Goal: Task Accomplishment & Management: Complete application form

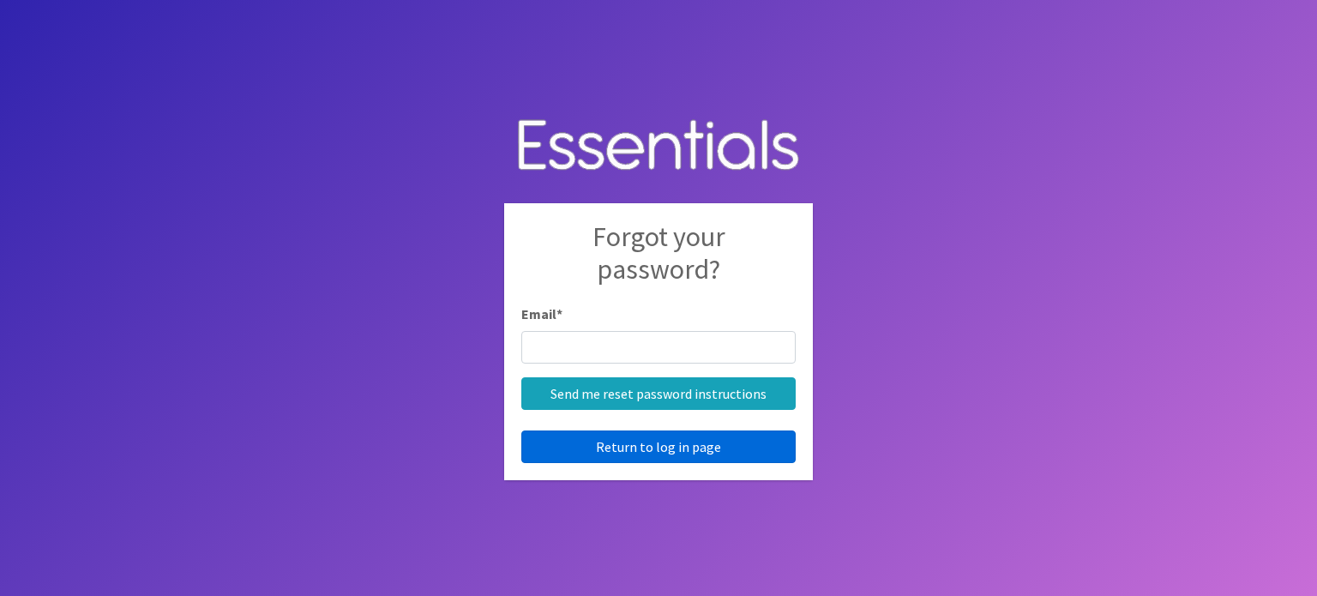
type input "audey.lee@advantagebhs.org"
click at [717, 444] on link "Return to log in page" at bounding box center [658, 447] width 274 height 33
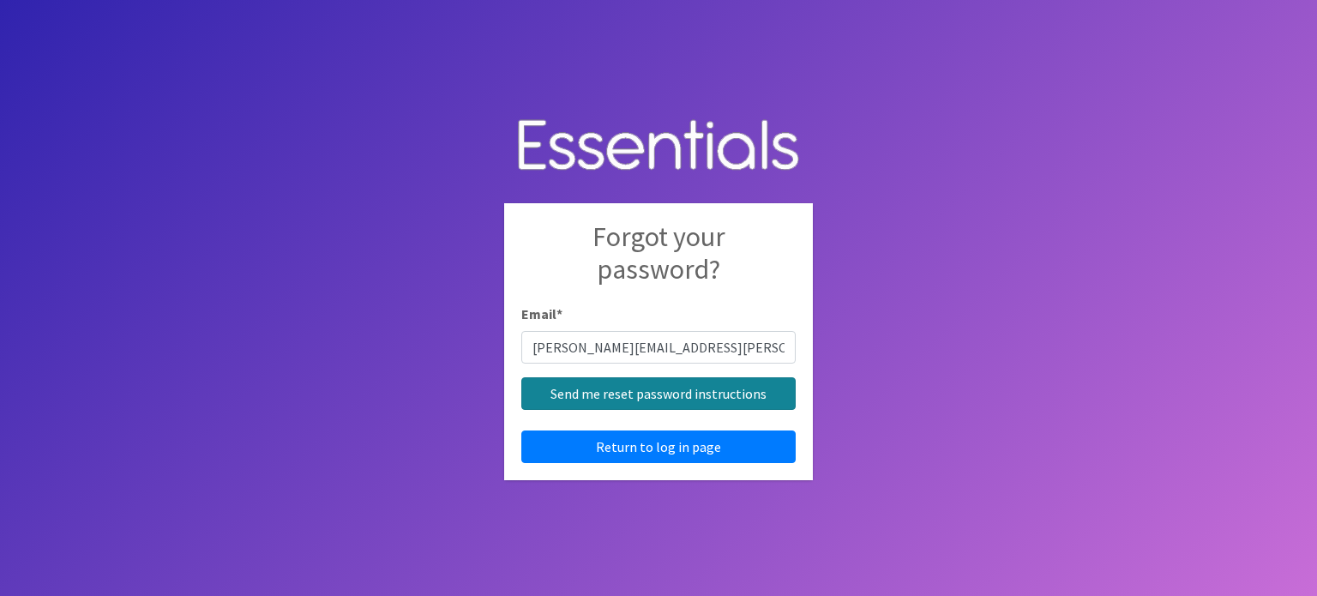
click at [676, 389] on input "Send me reset password instructions" at bounding box center [658, 393] width 274 height 33
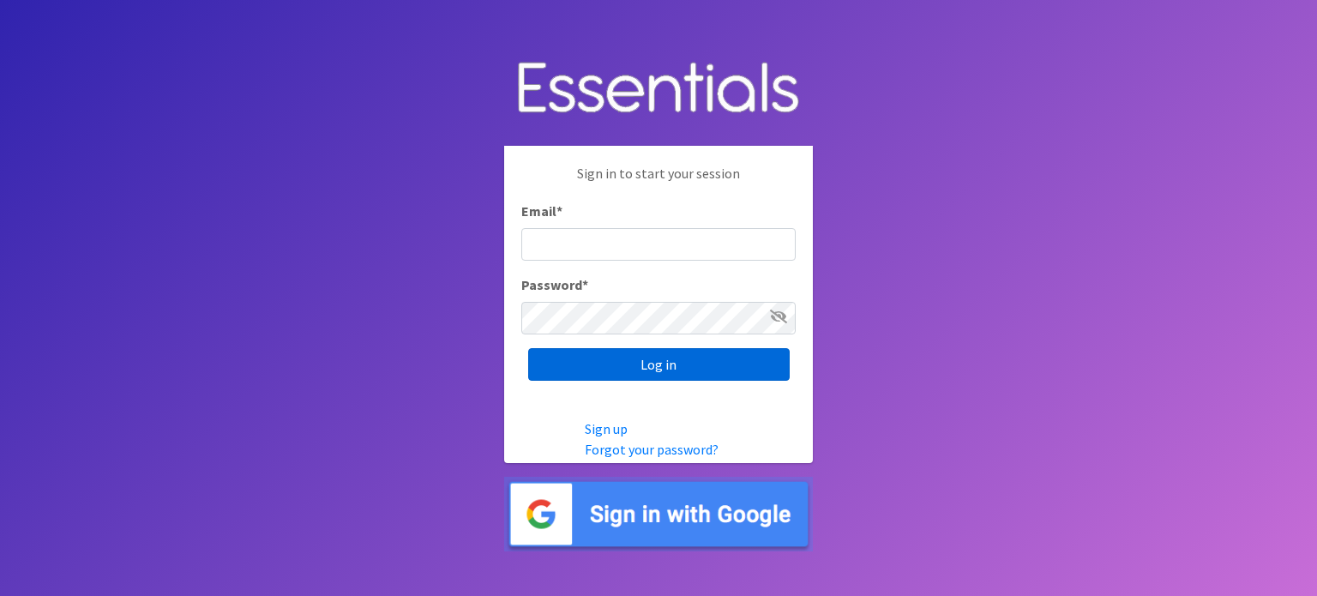
type input "[PERSON_NAME][EMAIL_ADDRESS][PERSON_NAME][DOMAIN_NAME]"
click at [649, 366] on input "Log in" at bounding box center [659, 364] width 262 height 33
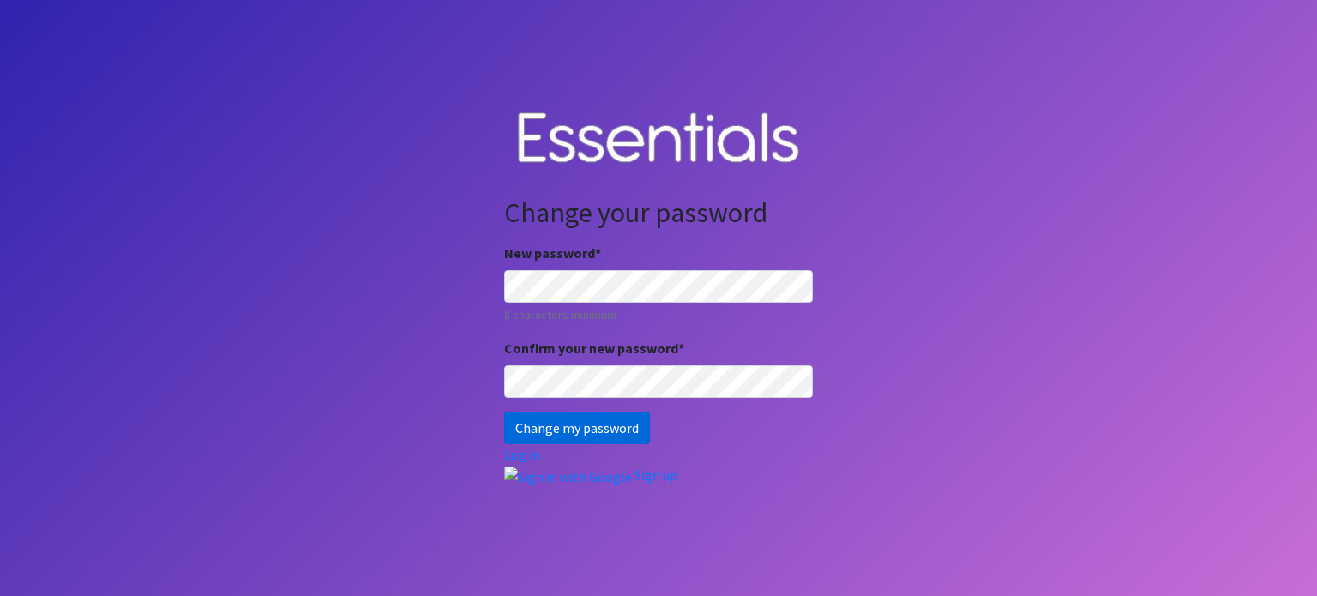
click at [559, 428] on input "Change my password" at bounding box center [577, 428] width 146 height 33
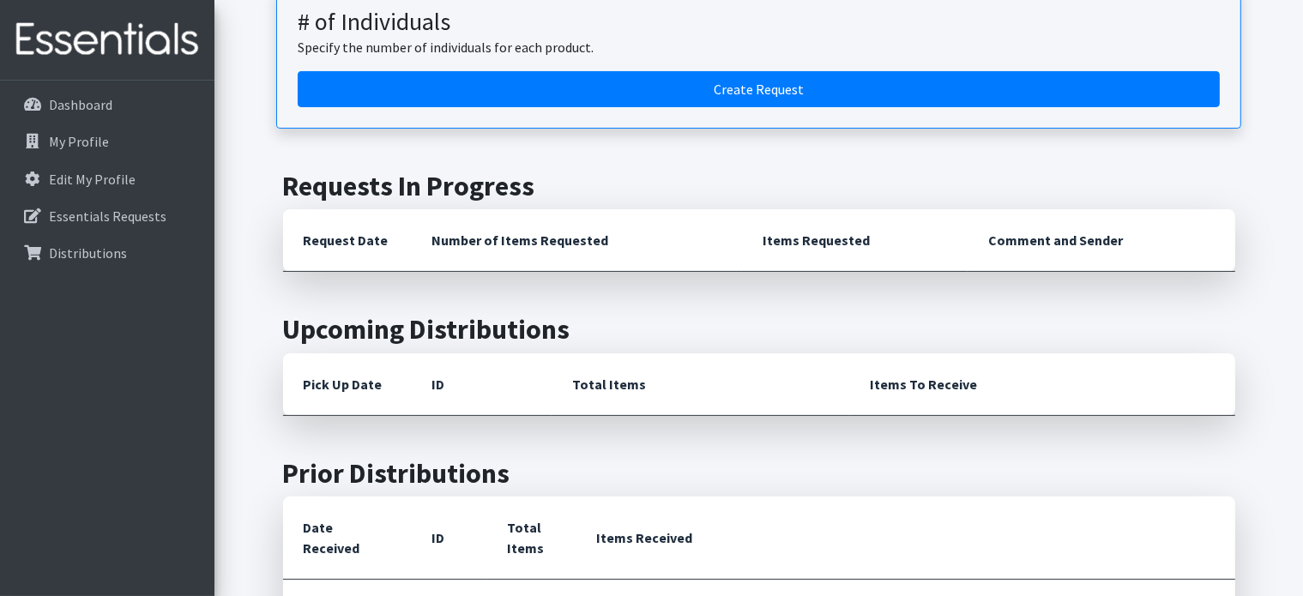
scroll to position [322, 0]
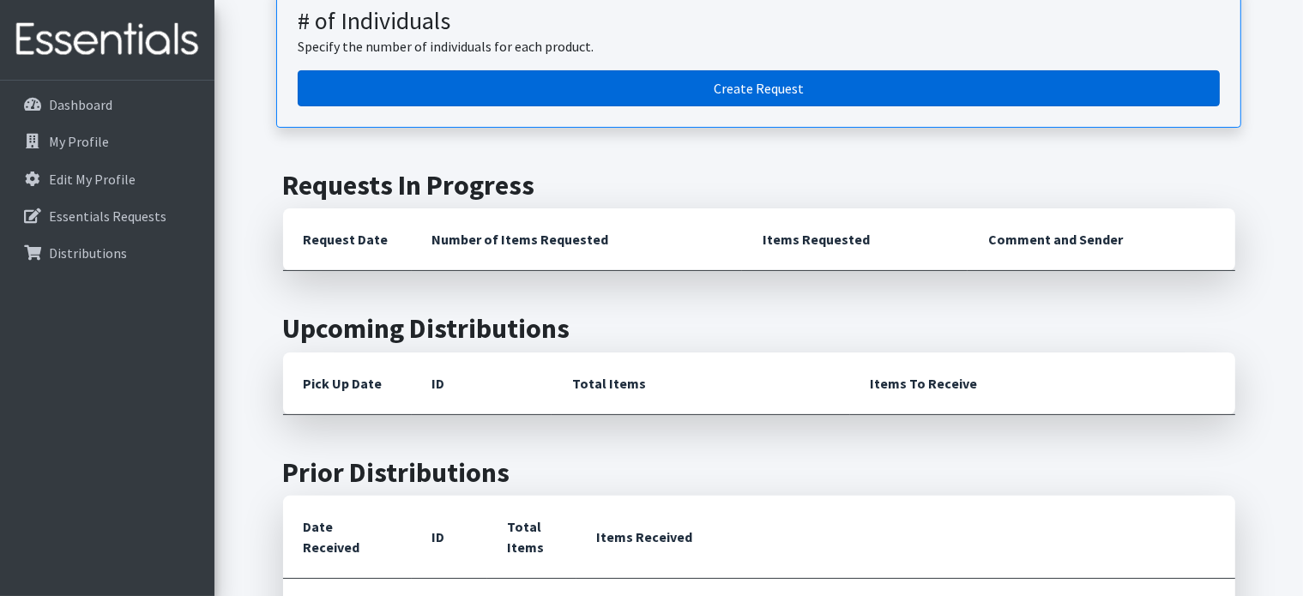
click at [736, 88] on link "Create Request" at bounding box center [759, 88] width 922 height 36
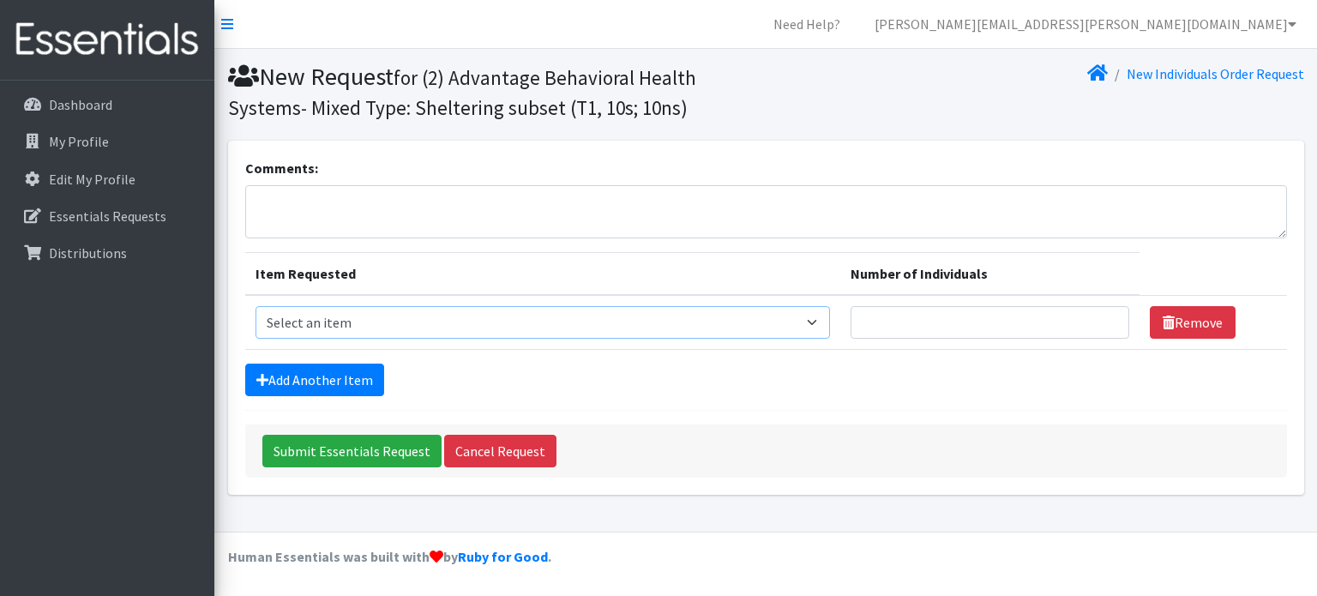
click at [401, 317] on select "Select an item A: Babies - Size 0 (Preemie) A: Babies - Size 01 (newborn) A: Ba…" at bounding box center [544, 322] width 576 height 33
select select "5611"
click at [256, 306] on select "Select an item A: Babies - Size 0 (Preemie) A: Babies - Size 01 (newborn) A: Ba…" at bounding box center [544, 322] width 576 height 33
click at [851, 323] on input "Number of Individuals" at bounding box center [990, 322] width 278 height 33
type input "1"
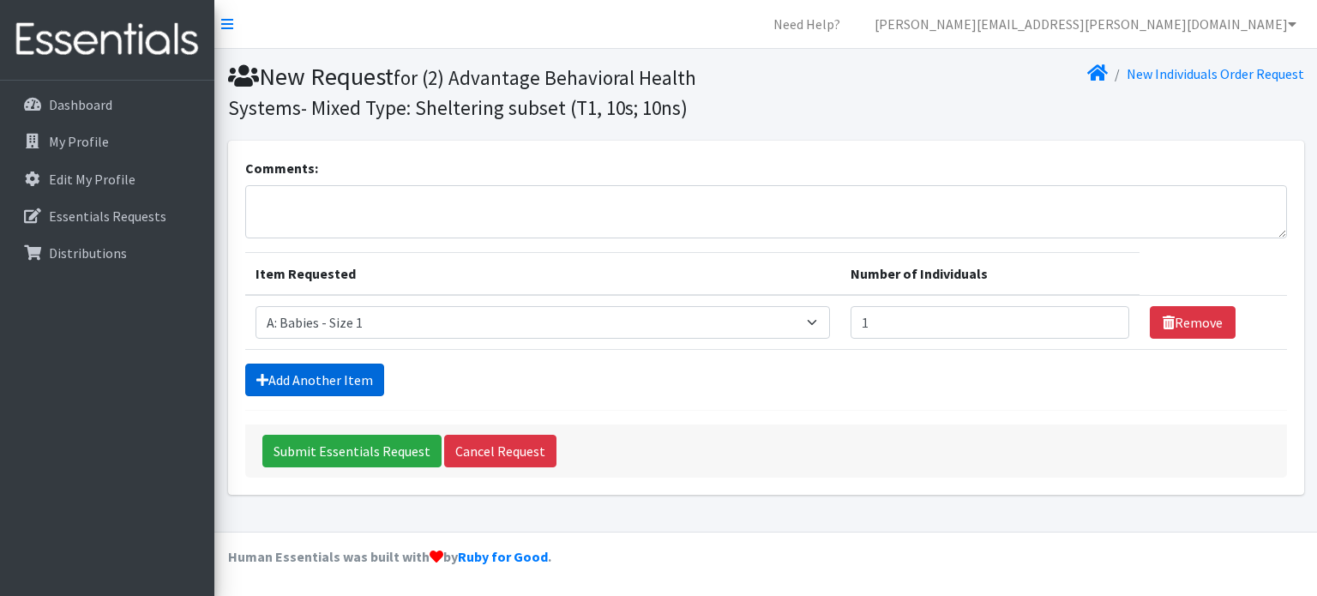
click at [287, 375] on link "Add Another Item" at bounding box center [314, 380] width 139 height 33
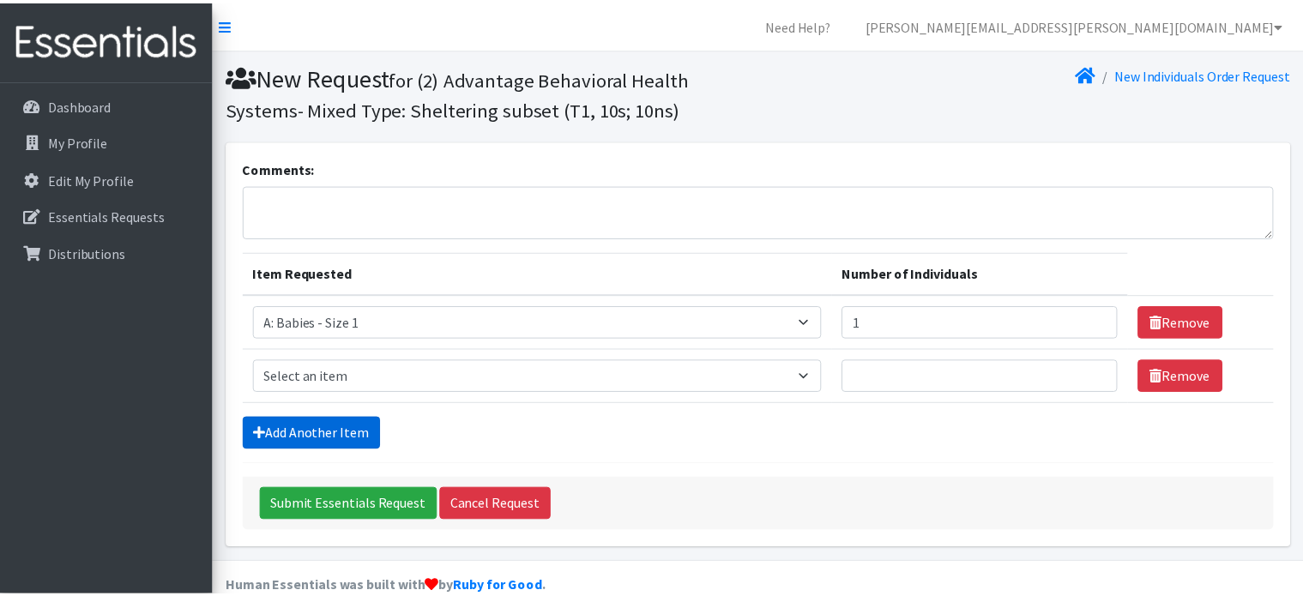
scroll to position [28, 0]
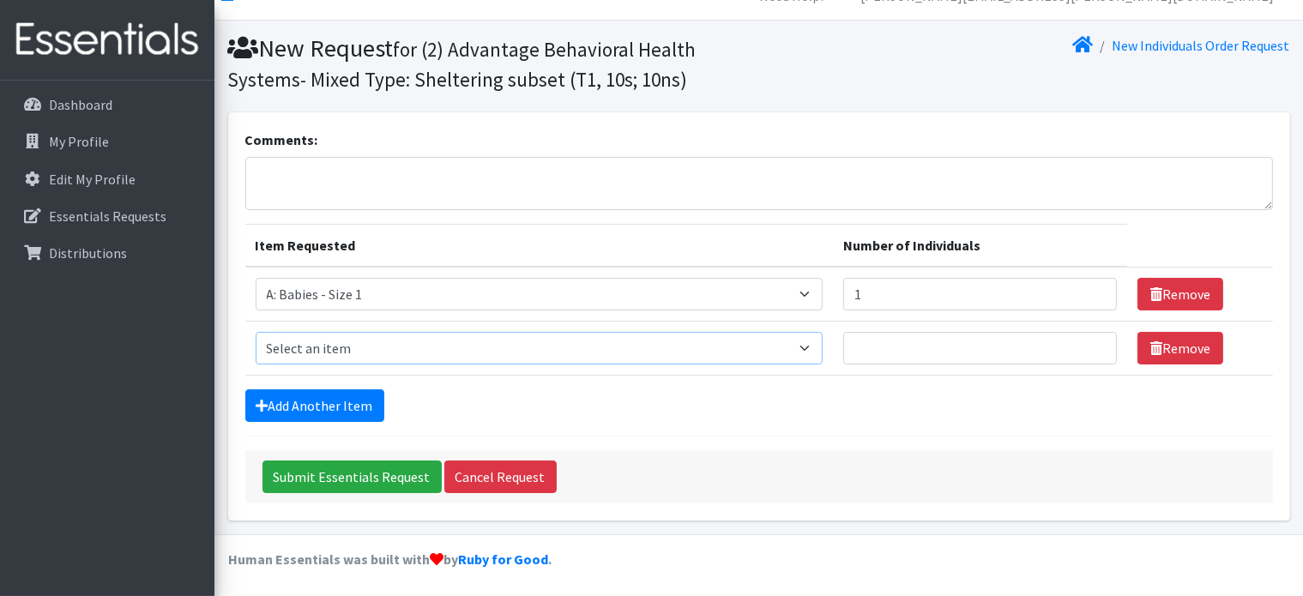
click at [310, 352] on select "Select an item A: Babies - Size 0 (Preemie) A: Babies - Size 01 (newborn) A: Ba…" at bounding box center [539, 348] width 567 height 33
select select "5612"
click at [256, 332] on select "Select an item A: Babies - Size 0 (Preemie) A: Babies - Size 01 (newborn) A: Ba…" at bounding box center [539, 348] width 567 height 33
click at [879, 342] on input "Number of Individuals" at bounding box center [980, 348] width 274 height 33
type input "1"
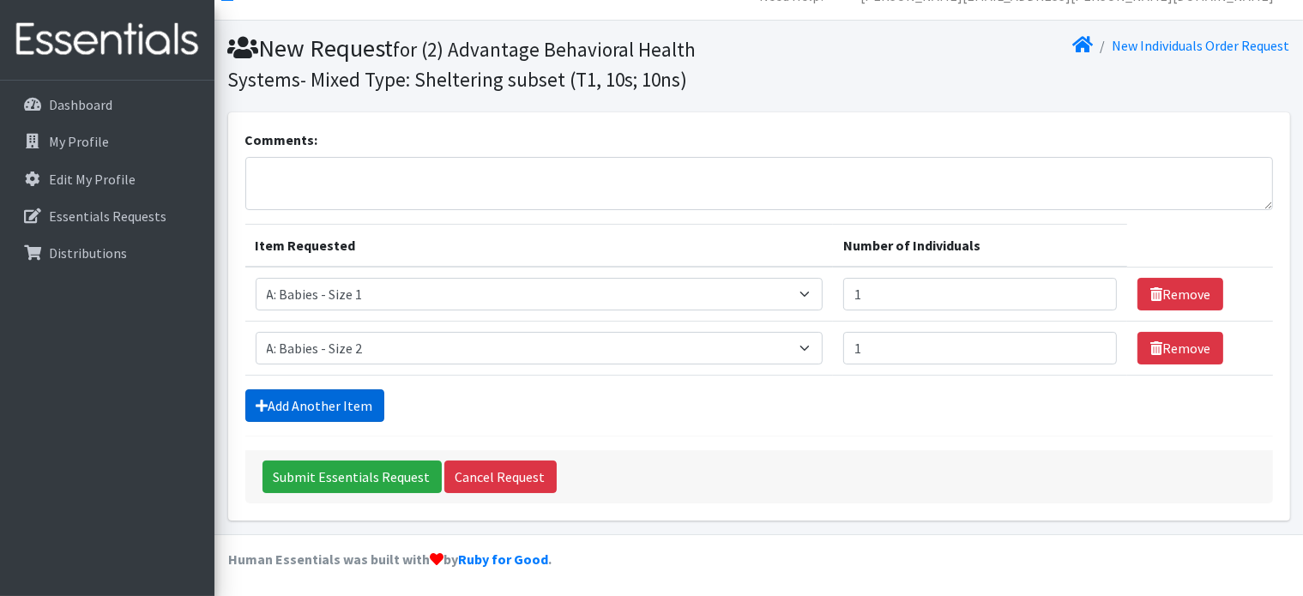
click at [320, 418] on link "Add Another Item" at bounding box center [314, 405] width 139 height 33
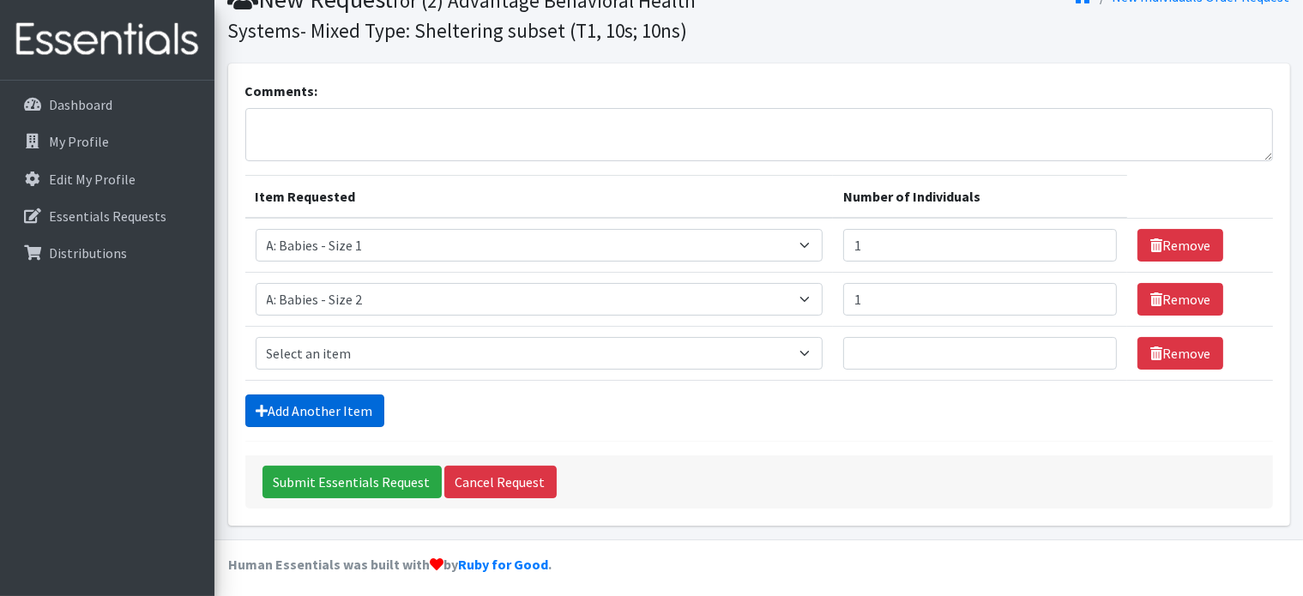
scroll to position [82, 0]
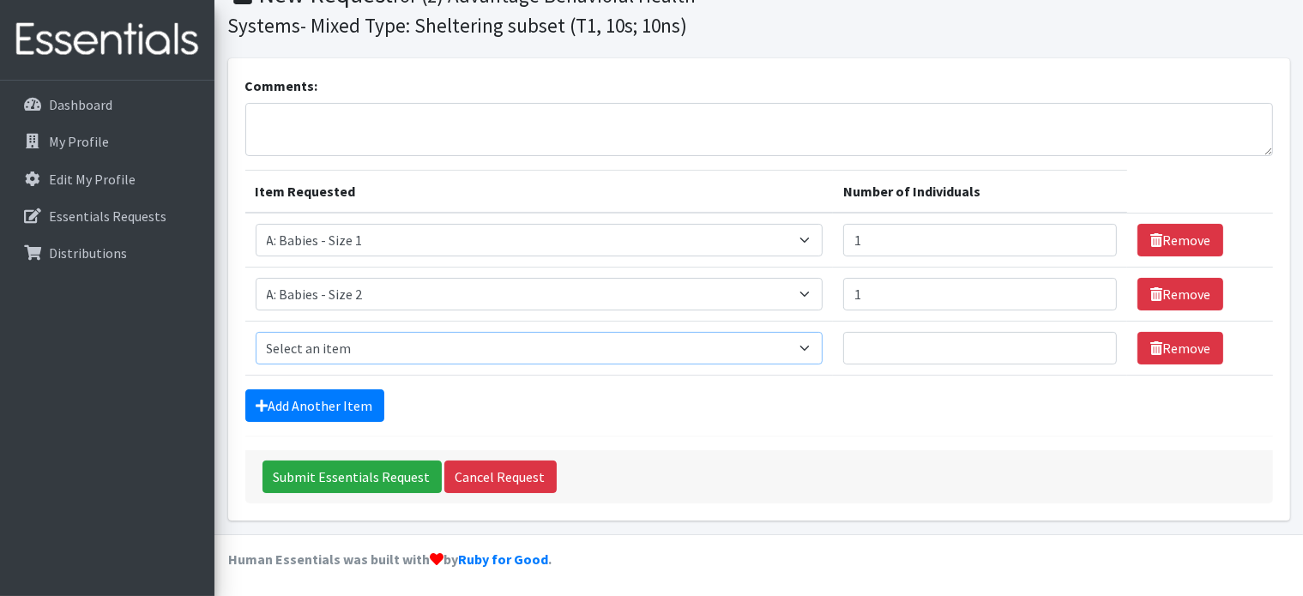
click at [312, 347] on select "Select an item A: Babies - Size 0 (Preemie) A: Babies - Size 01 (newborn) A: Ba…" at bounding box center [539, 348] width 567 height 33
select select "5614"
click at [256, 332] on select "Select an item A: Babies - Size 0 (Preemie) A: Babies - Size 01 (newborn) A: Ba…" at bounding box center [539, 348] width 567 height 33
click at [865, 332] on input "Number of Individuals" at bounding box center [980, 348] width 274 height 33
type input "2"
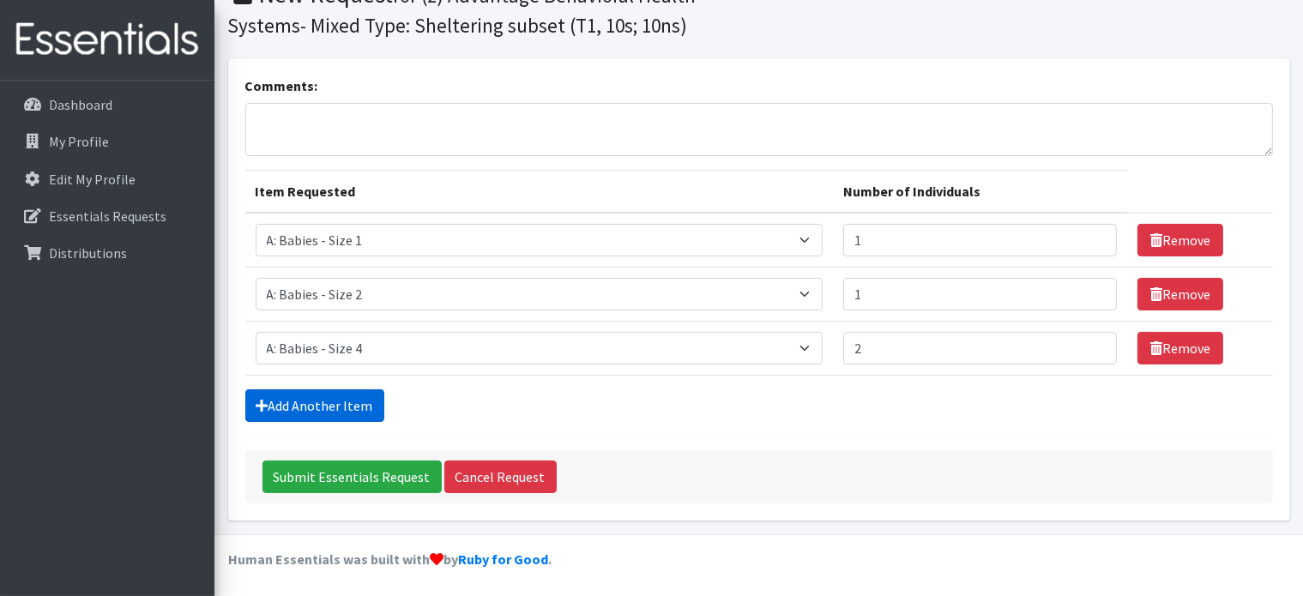
click at [329, 401] on link "Add Another Item" at bounding box center [314, 405] width 139 height 33
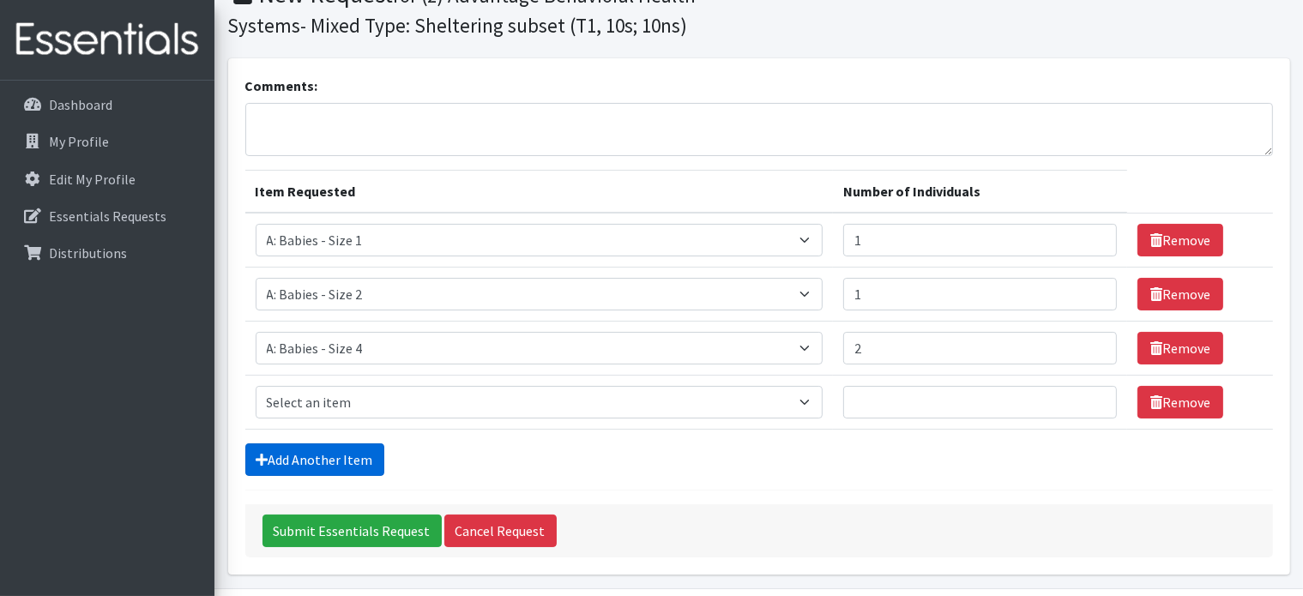
scroll to position [136, 0]
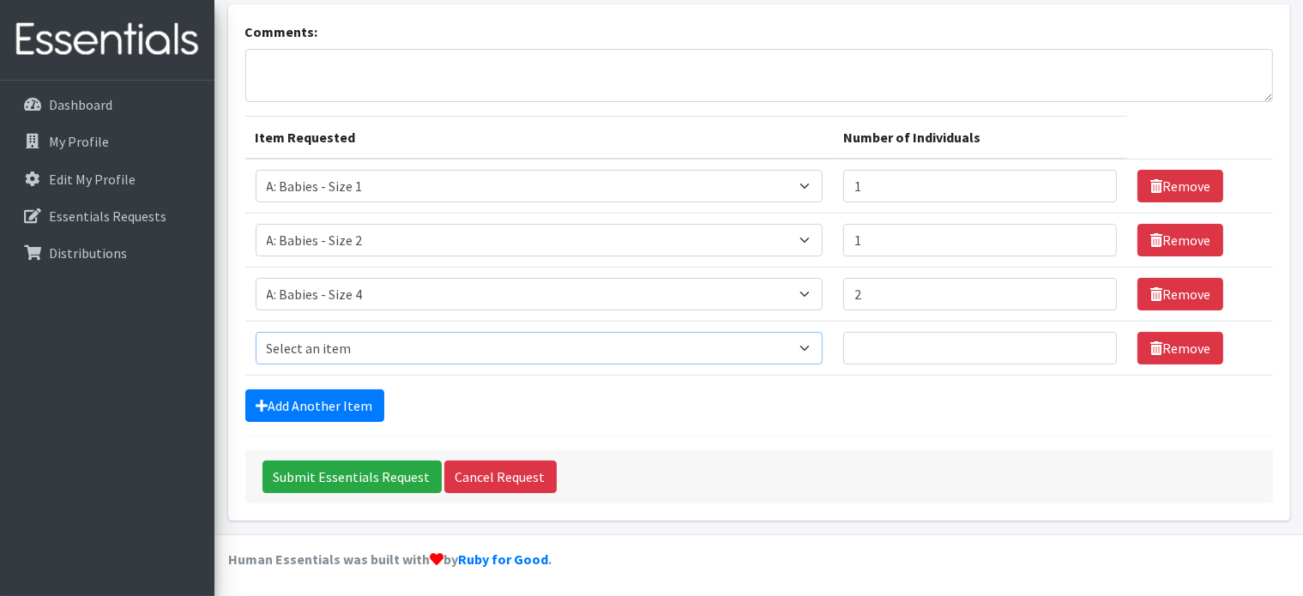
click at [337, 353] on select "Select an item A: Babies - Size 0 (Preemie) A: Babies - Size 01 (newborn) A: Ba…" at bounding box center [539, 348] width 567 height 33
select select "5598"
click at [256, 332] on select "Select an item A: Babies - Size 0 (Preemie) A: Babies - Size 01 (newborn) A: Ba…" at bounding box center [539, 348] width 567 height 33
click at [843, 349] on input "Number of Individuals" at bounding box center [980, 348] width 274 height 33
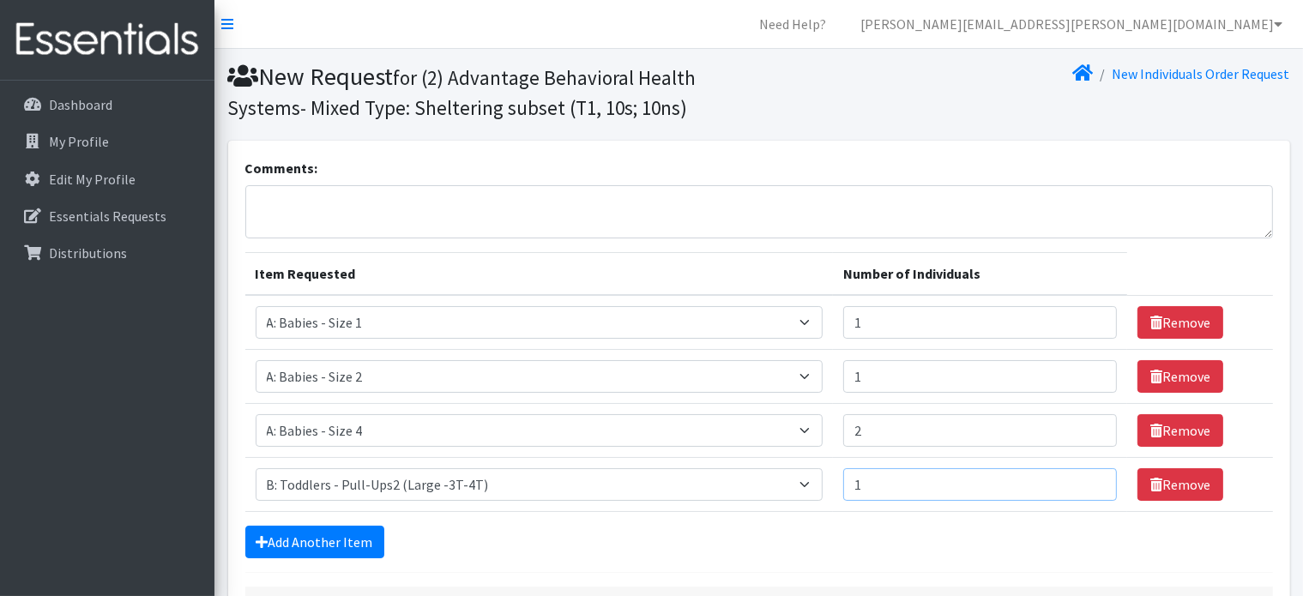
type input "1"
click at [578, 201] on textarea "Comments:" at bounding box center [759, 211] width 1028 height 53
type textarea "A"
click at [322, 545] on link "Add Another Item" at bounding box center [314, 542] width 139 height 33
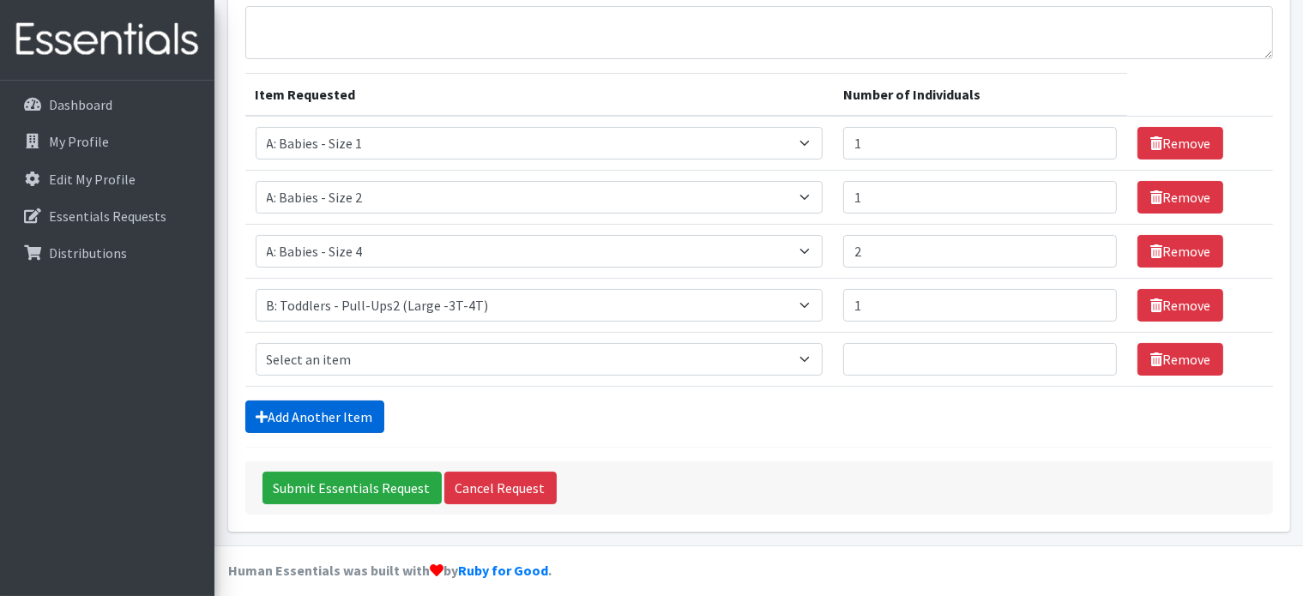
scroll to position [190, 0]
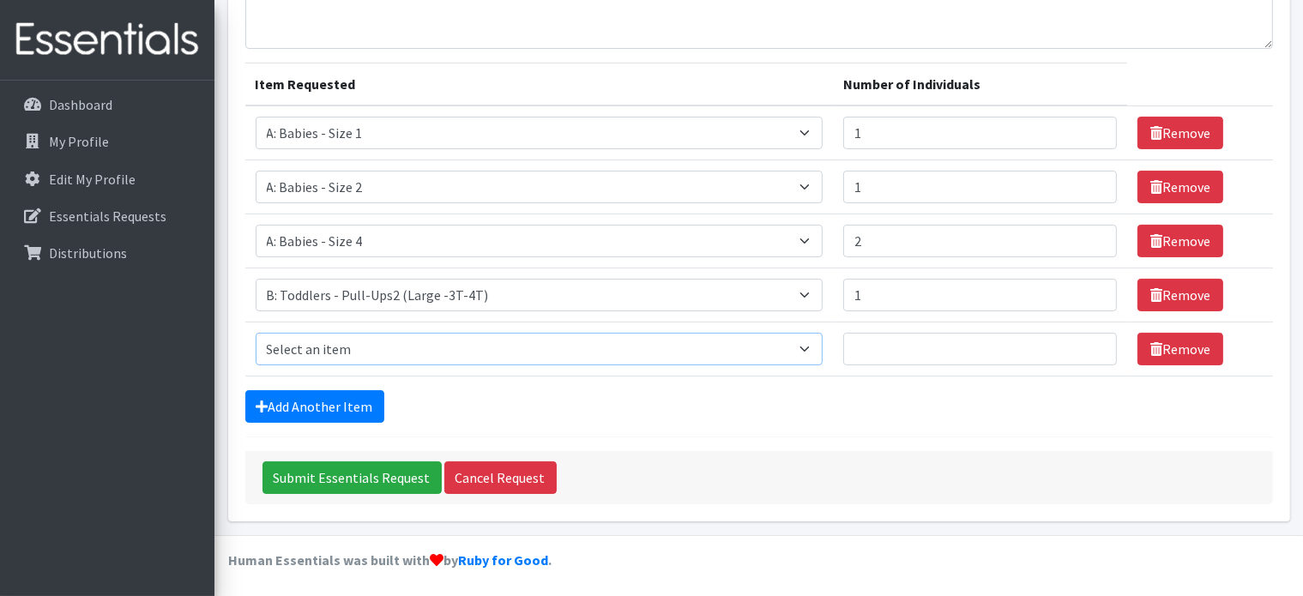
click at [317, 356] on select "Select an item A: Babies - Size 0 (Preemie) A: Babies - Size 01 (newborn) A: Ba…" at bounding box center [539, 349] width 567 height 33
select select "5613"
click at [256, 333] on select "Select an item A: Babies - Size 0 (Preemie) A: Babies - Size 01 (newborn) A: Ba…" at bounding box center [539, 349] width 567 height 33
click at [850, 343] on input "Number of Individuals" at bounding box center [980, 349] width 274 height 33
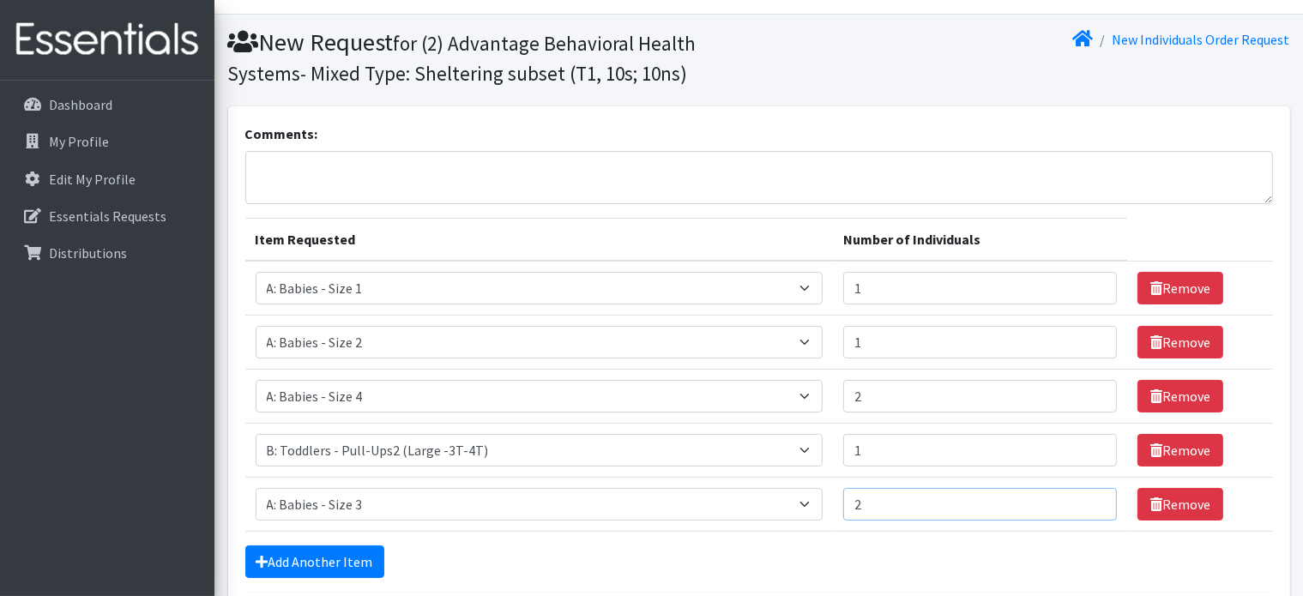
scroll to position [0, 0]
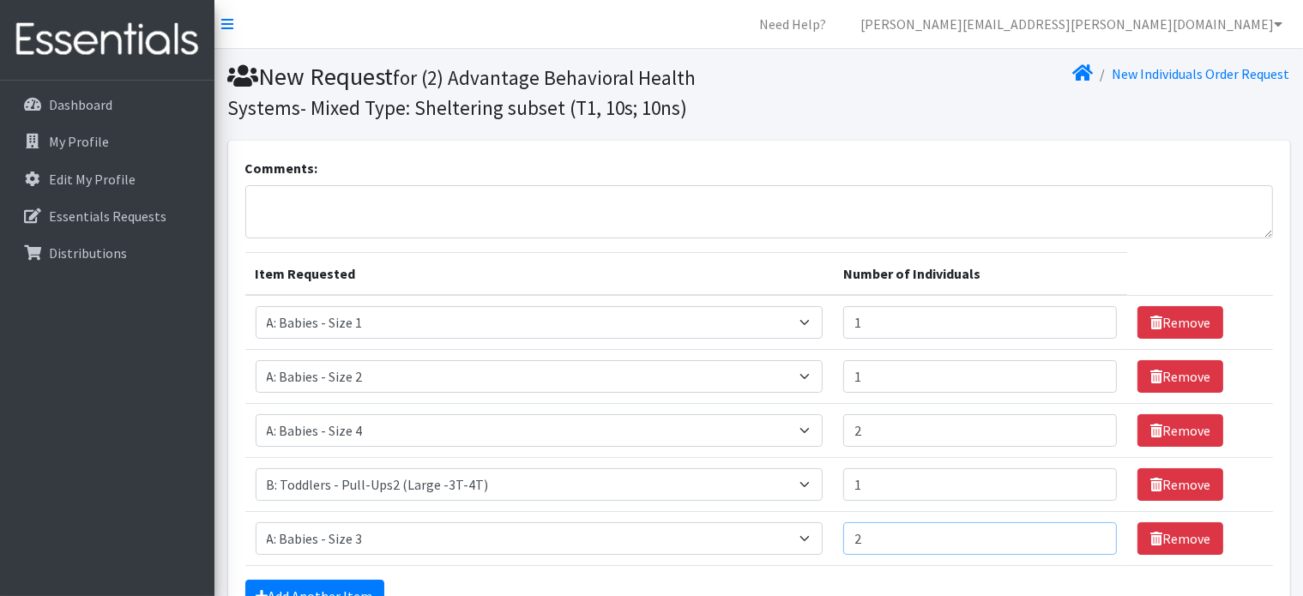
type input "2"
click at [548, 192] on textarea "Comments:" at bounding box center [759, 211] width 1028 height 53
type textarea "A"
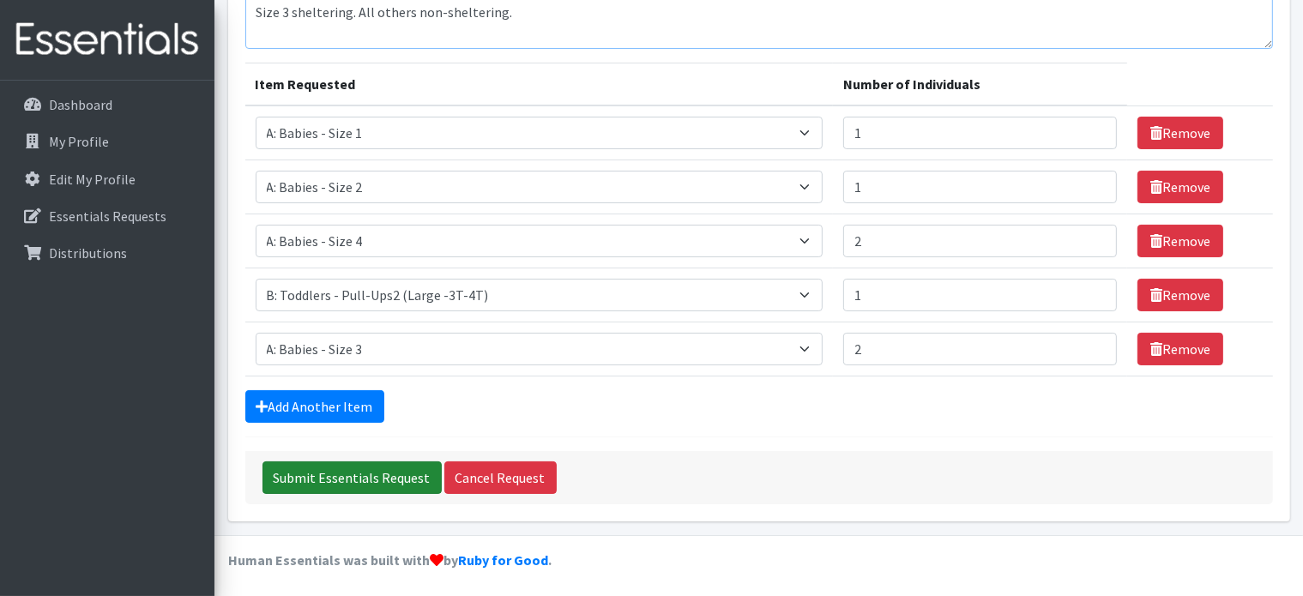
type textarea "Size 3 sheltering. All others non-sheltering."
click at [403, 487] on input "Submit Essentials Request" at bounding box center [351, 477] width 179 height 33
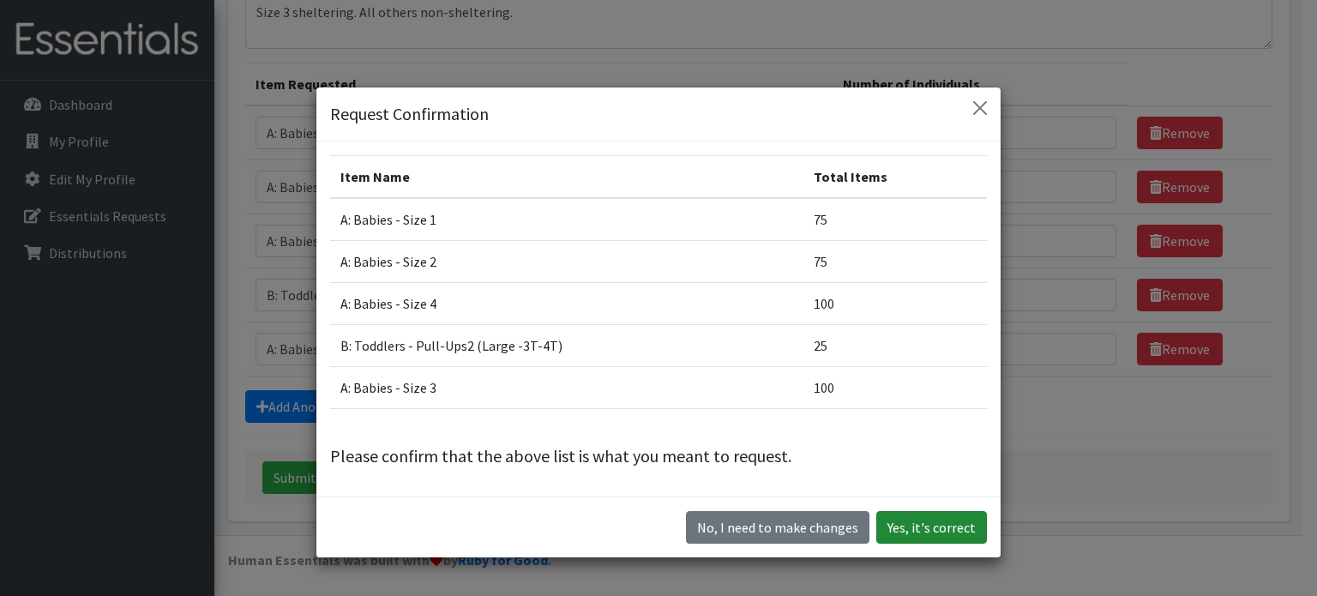
click at [929, 531] on button "Yes, it's correct" at bounding box center [932, 527] width 111 height 33
